Goal: Information Seeking & Learning: Learn about a topic

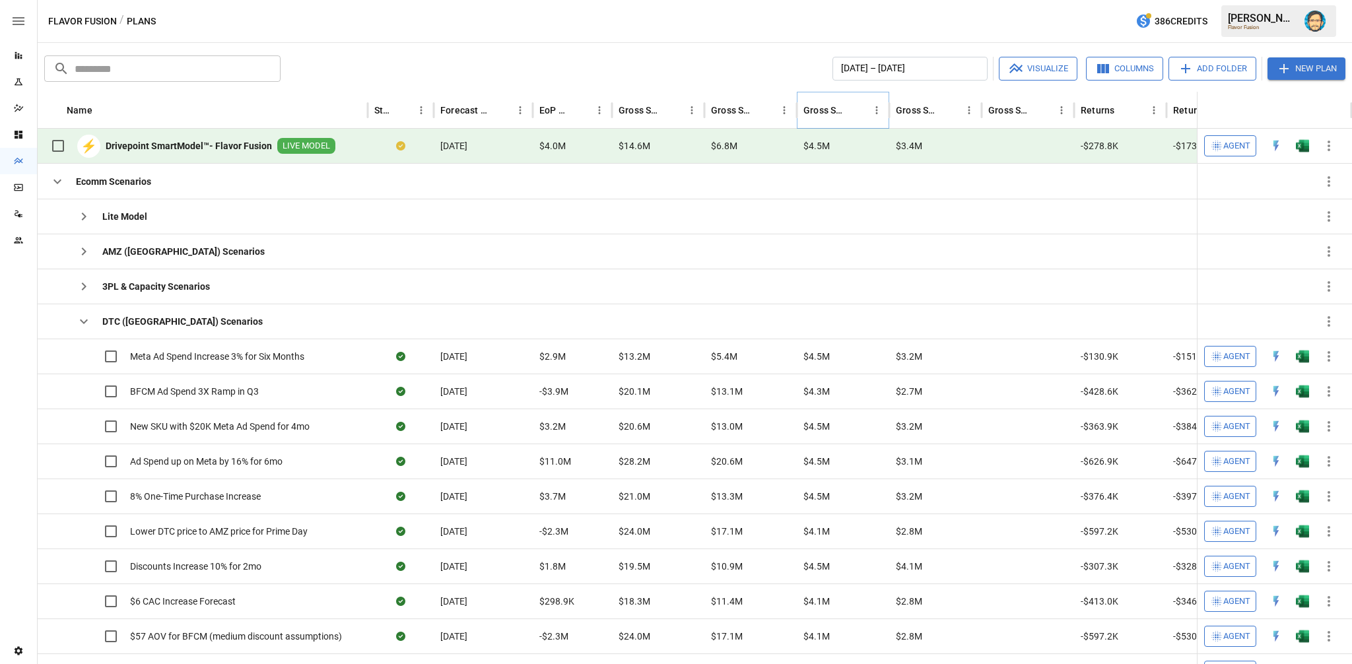
click at [875, 114] on icon "Gross Sales: Marketplace column menu" at bounding box center [877, 110] width 12 height 12
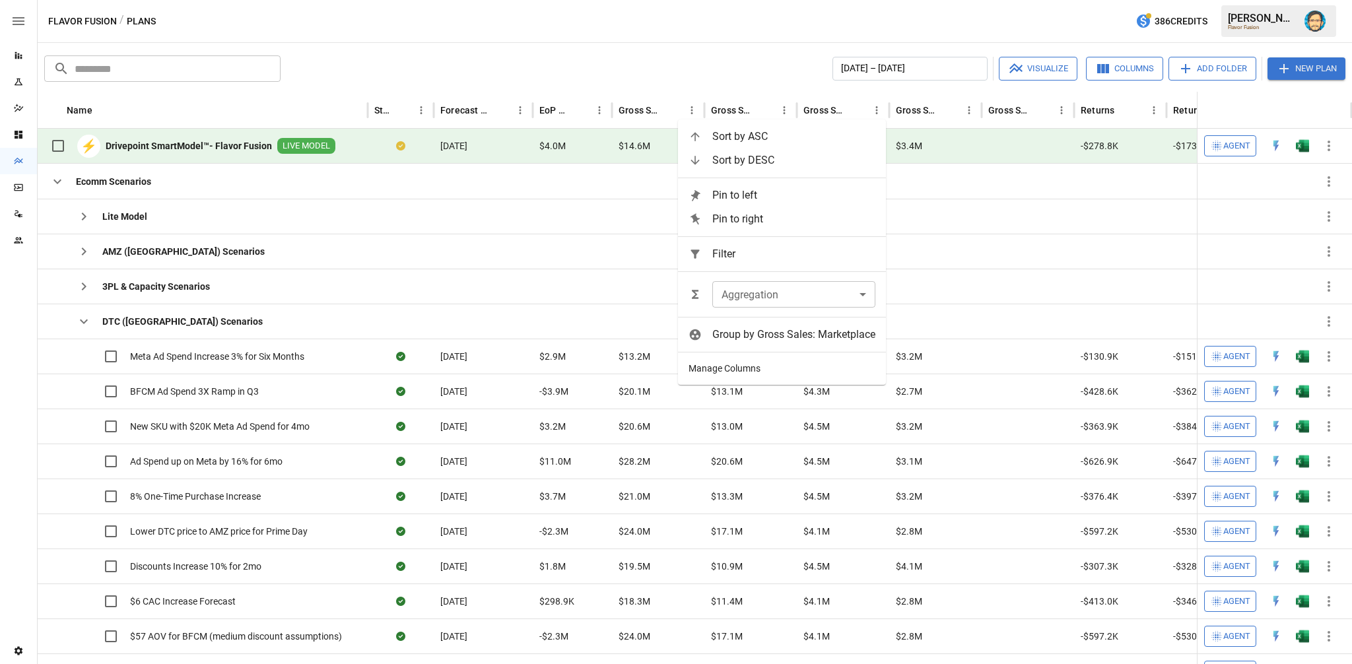
click at [764, 370] on li "Manage Columns" at bounding box center [782, 369] width 208 height 22
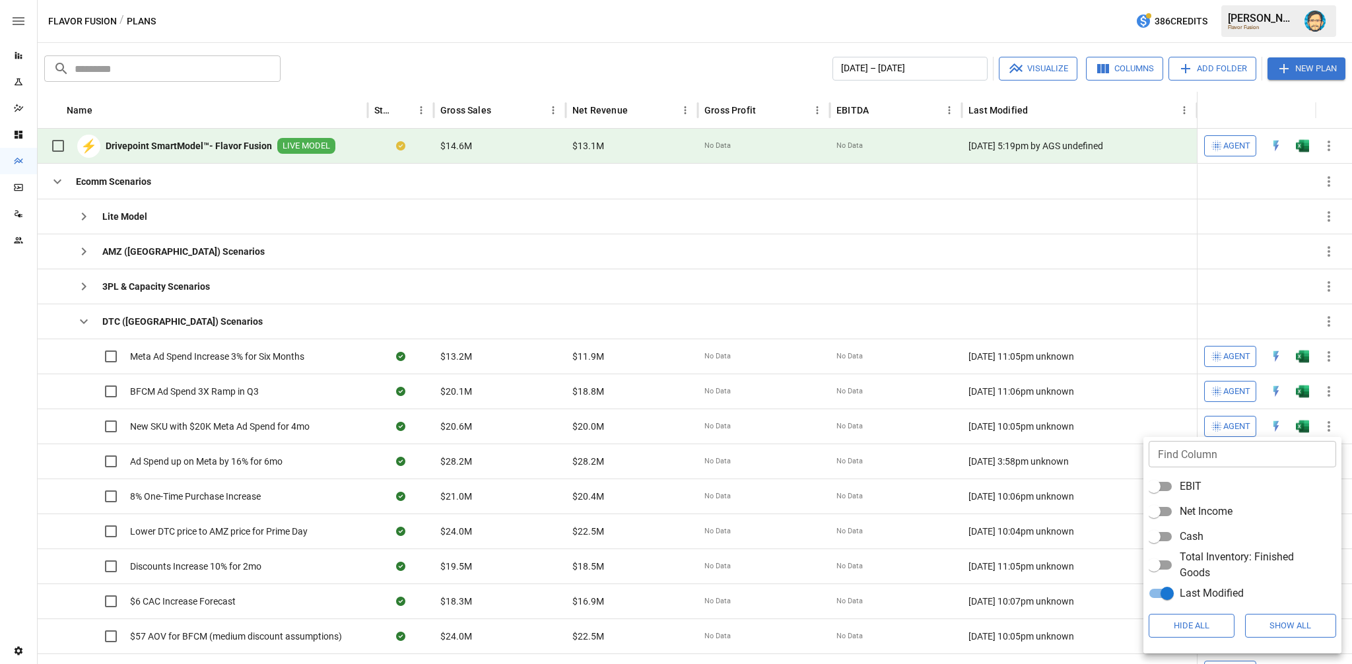
click at [1085, 314] on div at bounding box center [676, 332] width 1352 height 664
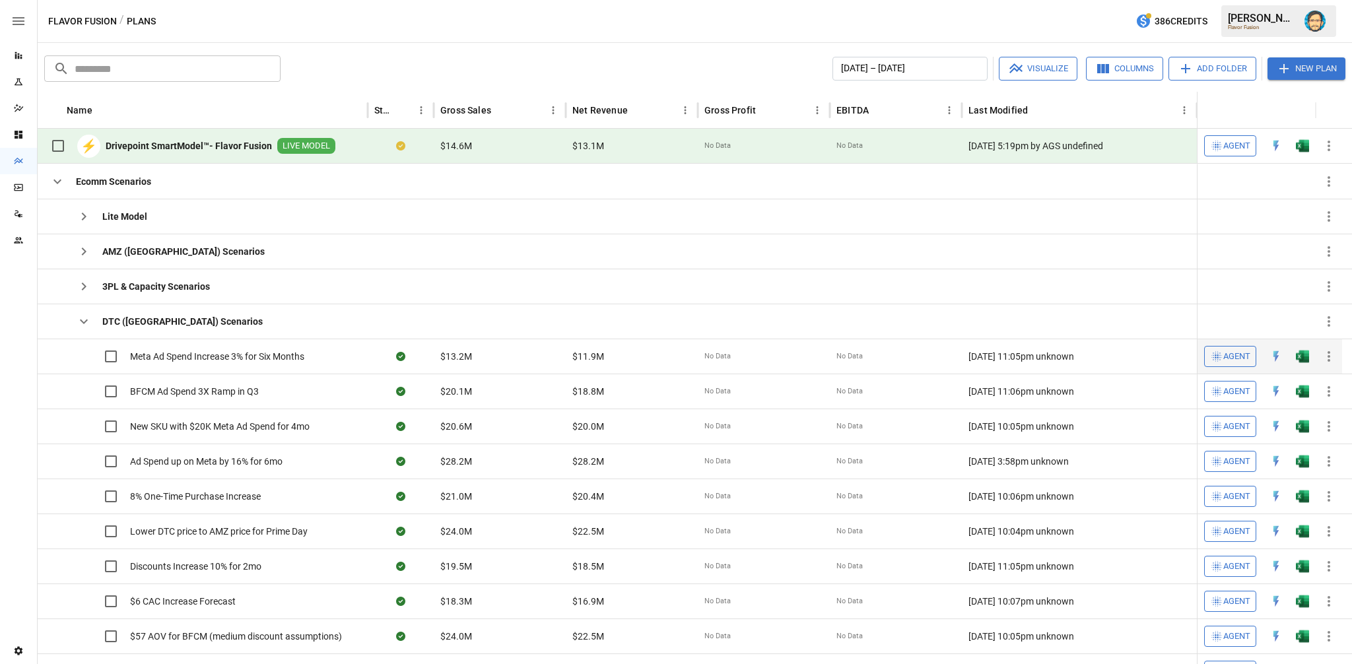
click at [278, 358] on span "Meta Ad Spend Increase 3% for Six Months" at bounding box center [217, 356] width 174 height 13
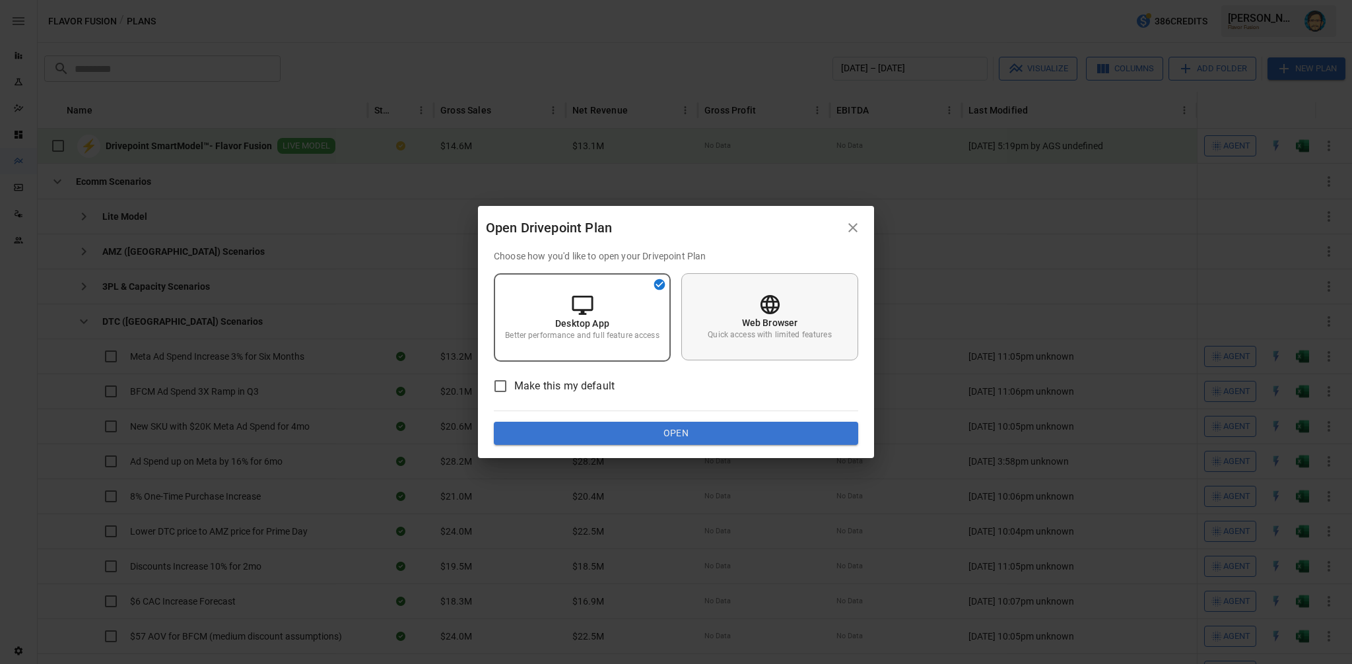
click at [743, 313] on div "Web Browser Quick access with limited features" at bounding box center [769, 316] width 177 height 87
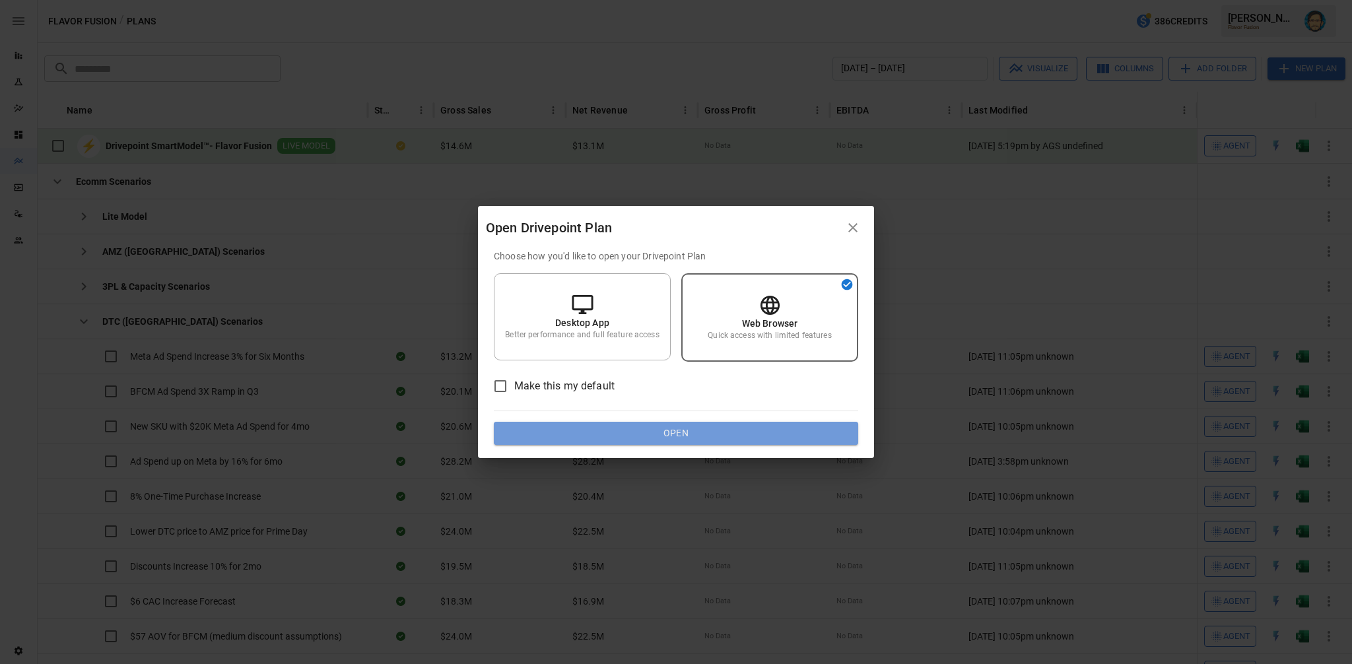
click at [715, 432] on button "Open" at bounding box center [676, 434] width 364 height 24
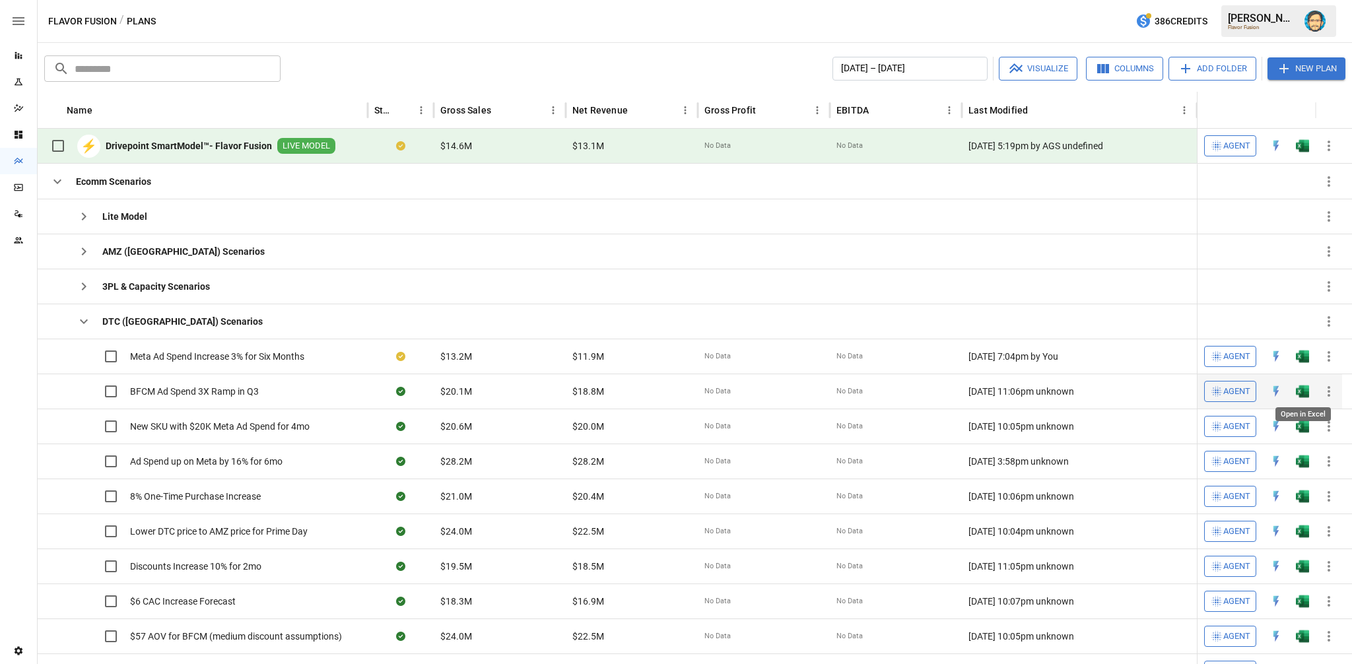
click at [1303, 363] on img "Open in Excel" at bounding box center [1302, 356] width 13 height 13
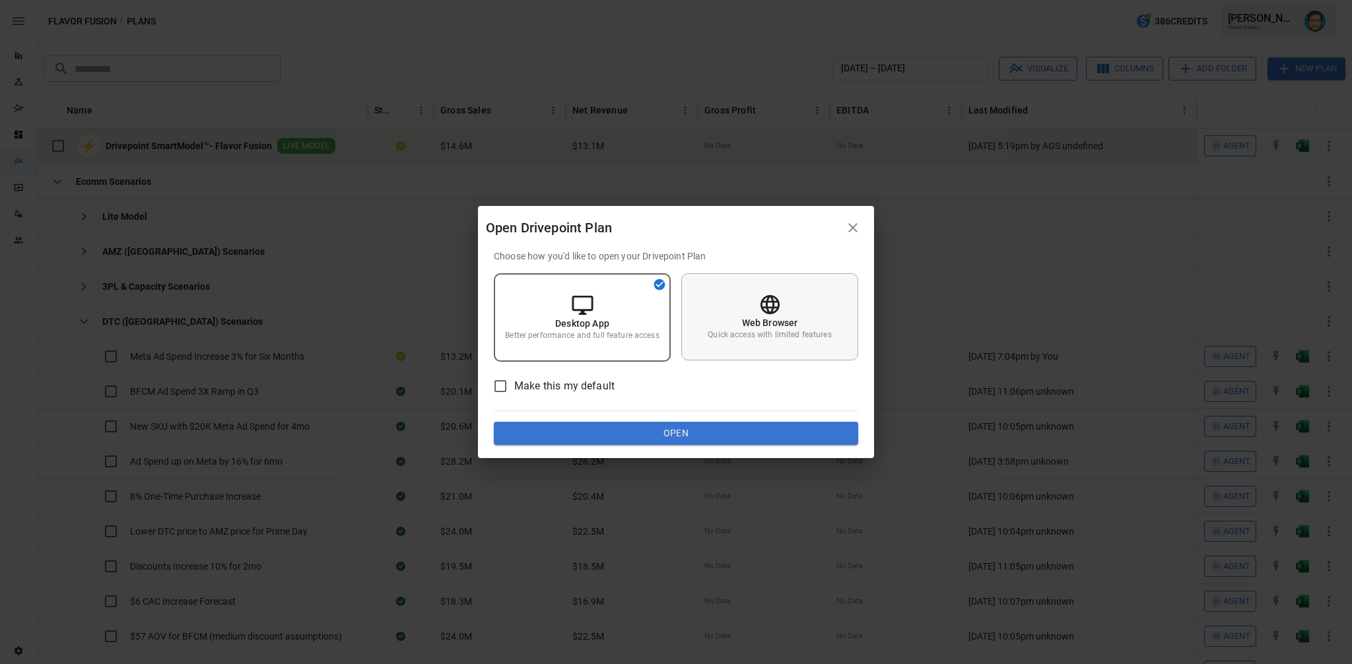
click at [768, 323] on p "Web Browser" at bounding box center [770, 322] width 56 height 13
click at [757, 318] on p "Web Browser" at bounding box center [770, 323] width 56 height 13
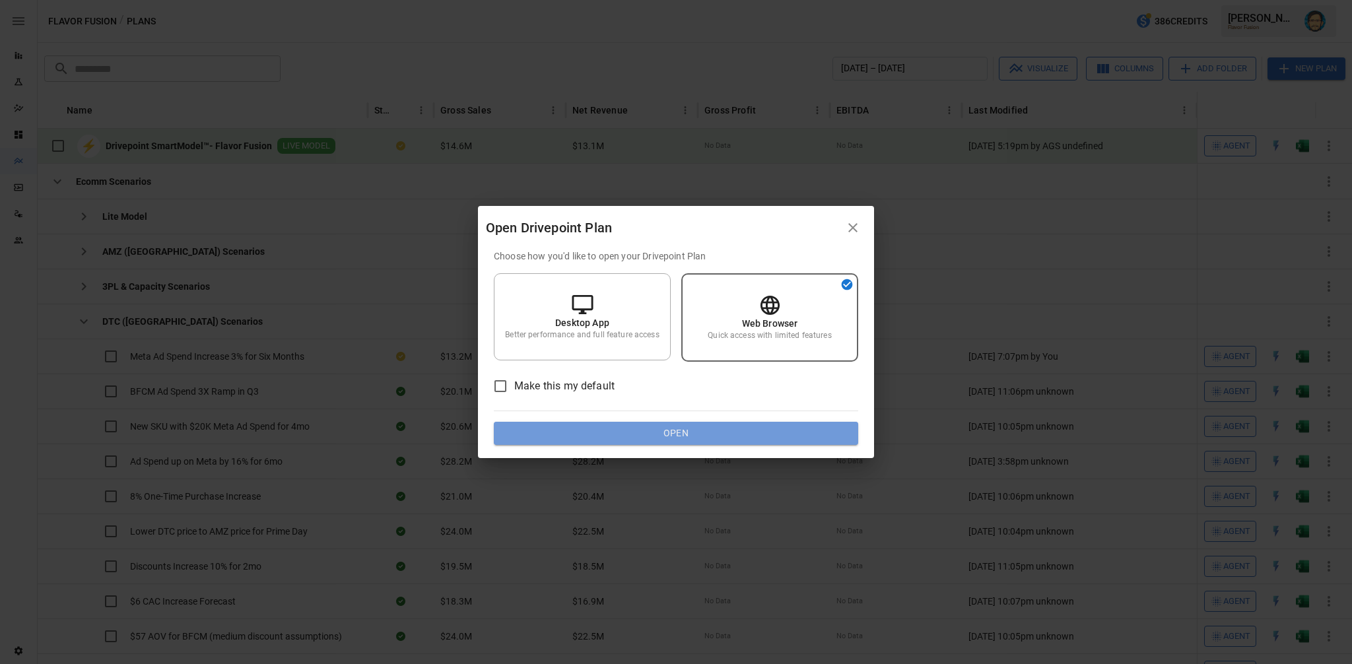
click at [730, 429] on button "Open" at bounding box center [676, 434] width 364 height 24
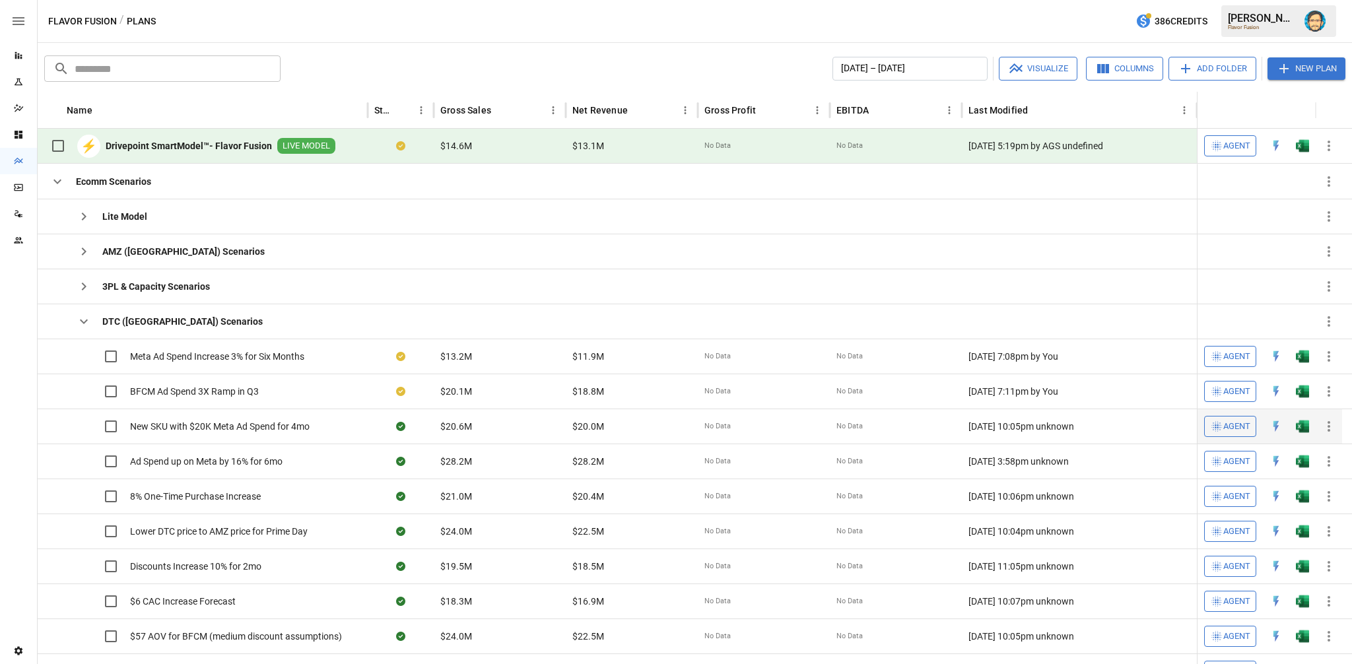
click at [263, 425] on span "New SKU with $20K Meta Ad Spend for 4mo" at bounding box center [220, 426] width 180 height 13
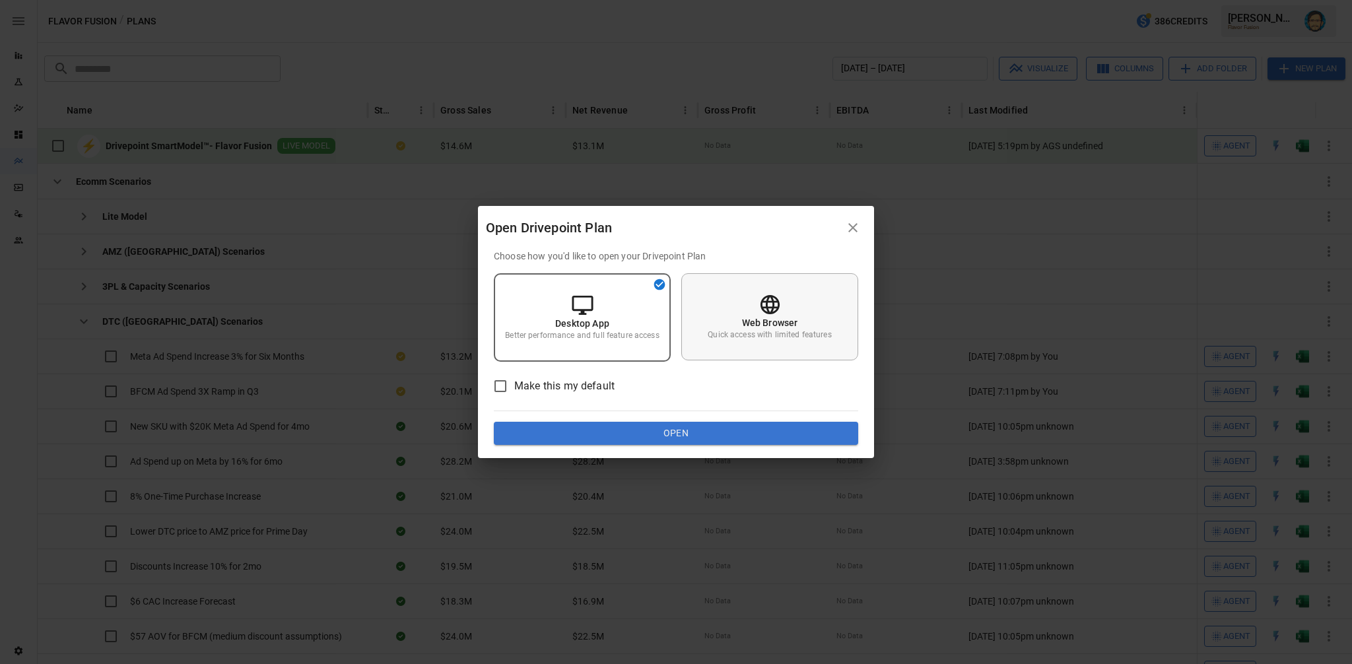
click at [718, 317] on div "Web Browser Quick access with limited features" at bounding box center [769, 316] width 177 height 87
click at [723, 426] on button "Open" at bounding box center [676, 434] width 364 height 24
